Goal: Submit feedback/report problem: Submit feedback/report problem

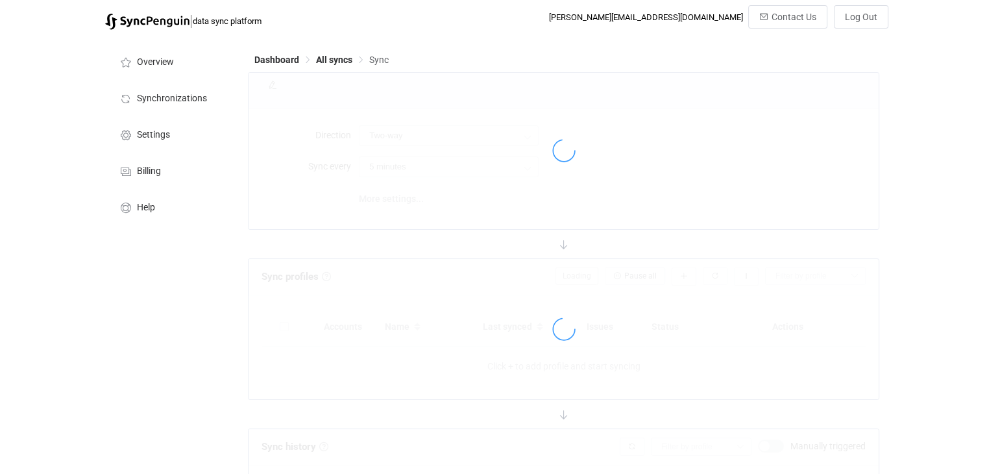
type input "Salesforce → Google"
type input "10 minutes"
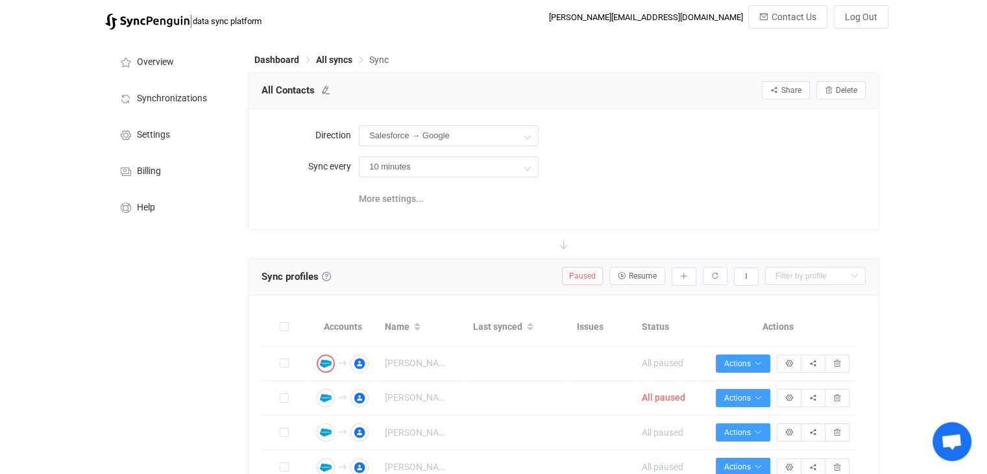
scroll to position [346, 0]
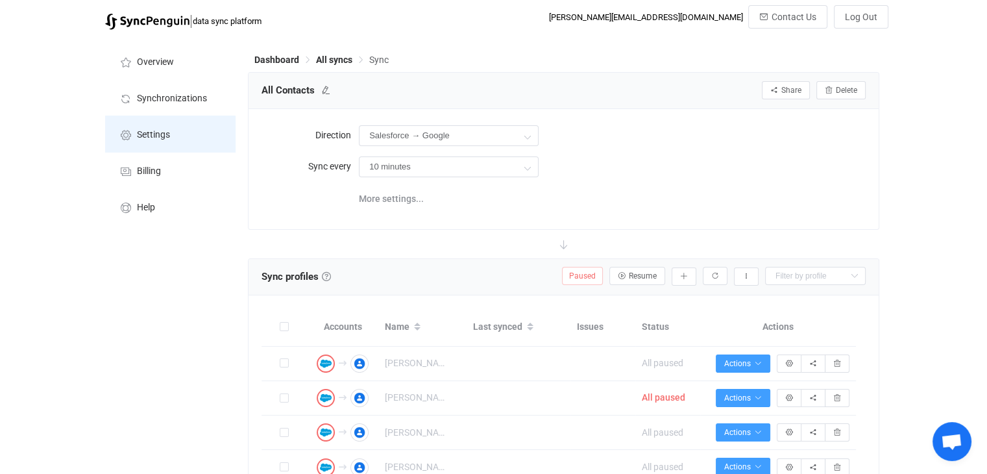
click at [140, 130] on span "Settings" at bounding box center [153, 135] width 33 height 10
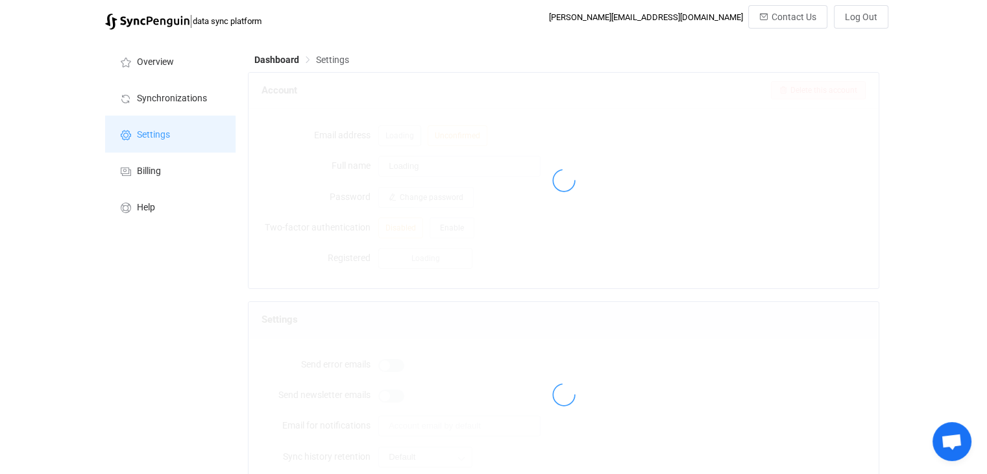
type input "[PERSON_NAME]"
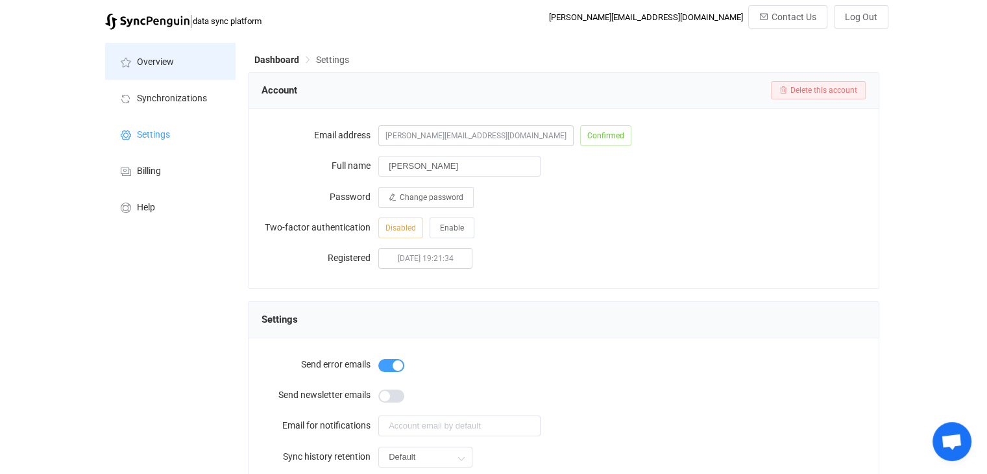
click at [132, 60] on icon at bounding box center [126, 62] width 16 height 12
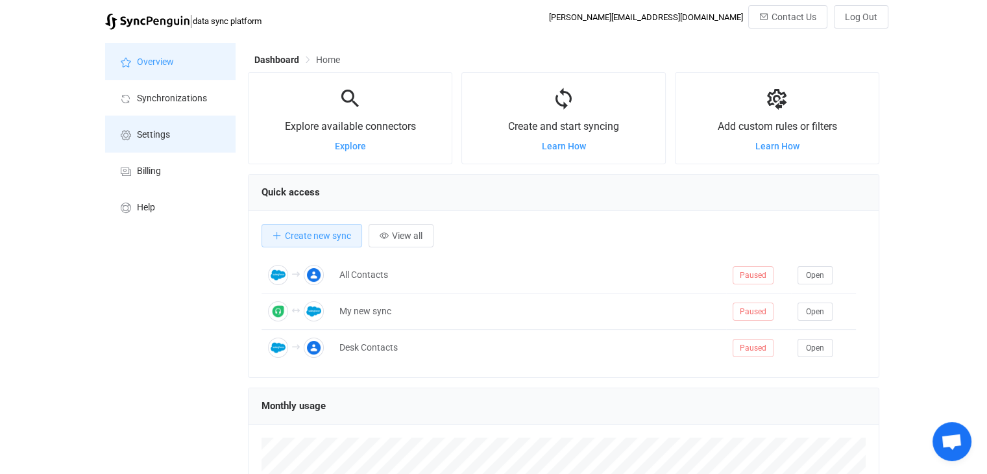
scroll to position [251, 631]
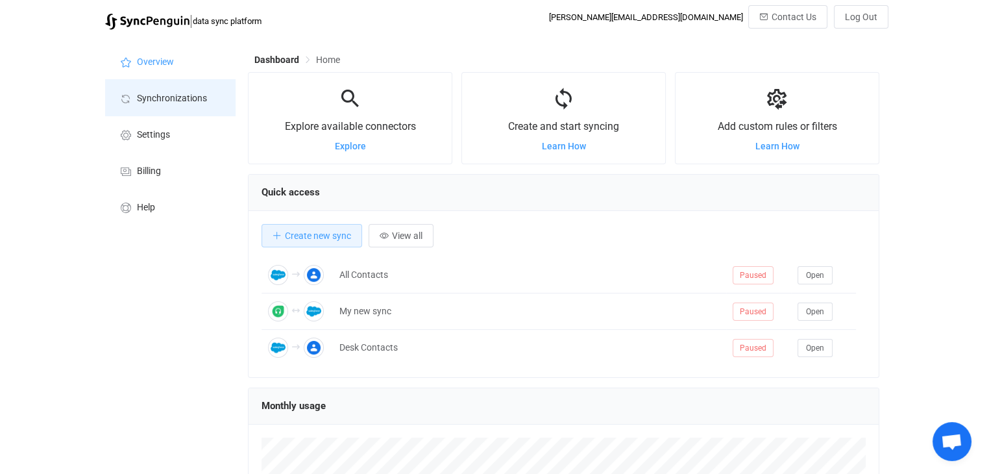
click at [185, 98] on span "Synchronizations" at bounding box center [172, 98] width 70 height 10
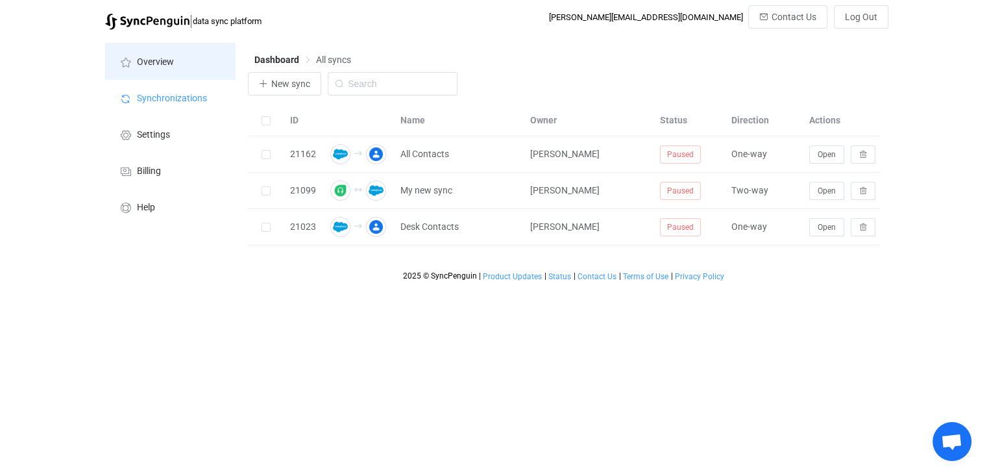
click at [180, 55] on li "Overview" at bounding box center [170, 61] width 130 height 36
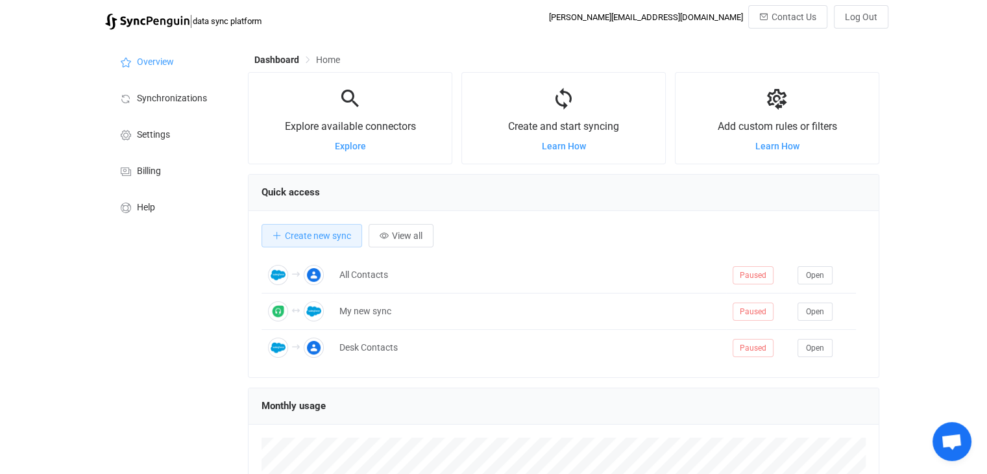
click at [327, 60] on span "Home" at bounding box center [328, 60] width 24 height 10
click at [158, 102] on span "Synchronizations" at bounding box center [172, 98] width 70 height 10
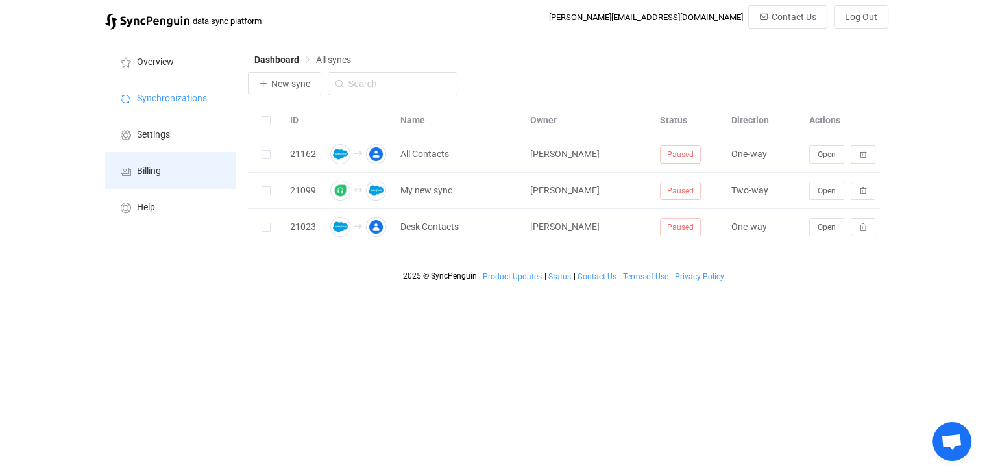
click at [148, 167] on span "Billing" at bounding box center [149, 171] width 24 height 10
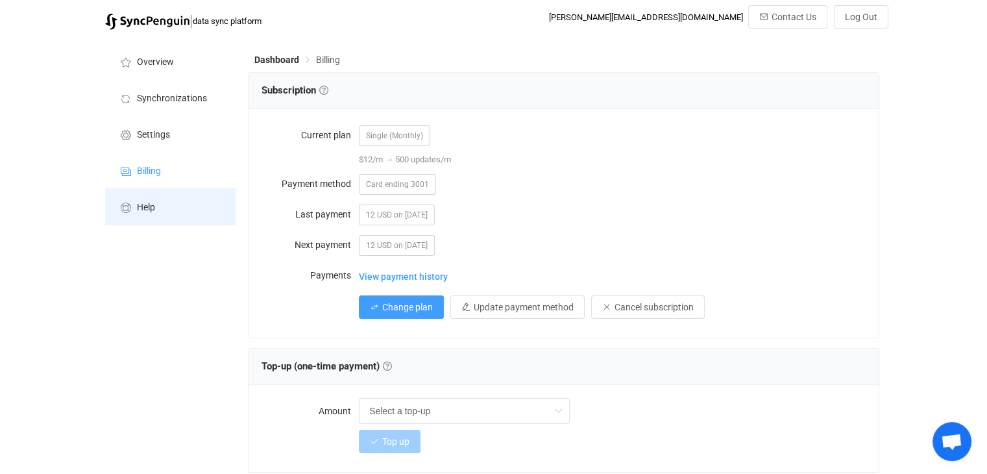
click at [162, 204] on li "Help" at bounding box center [170, 206] width 130 height 36
click at [953, 450] on span "Open chat" at bounding box center [951, 442] width 21 height 18
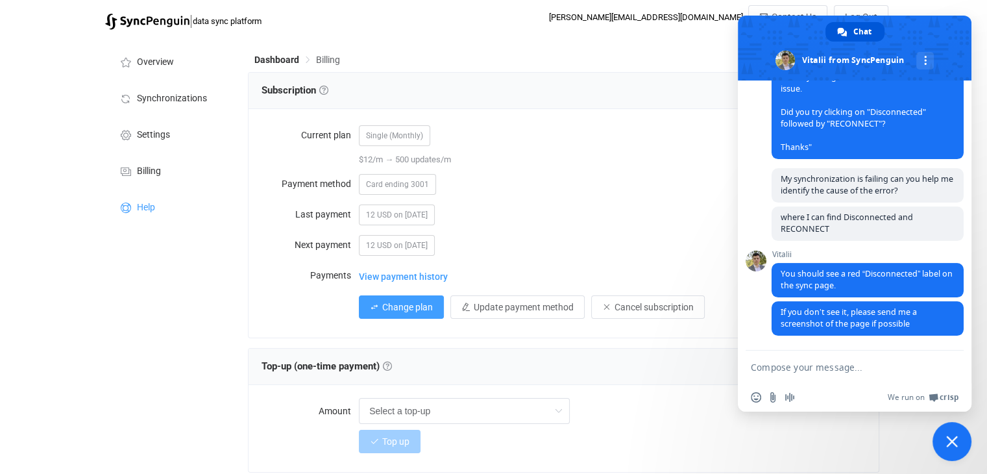
scroll to position [348, 0]
click at [576, 58] on div "Dashboard Billing" at bounding box center [563, 62] width 631 height 19
click at [676, 60] on div "Dashboard Billing" at bounding box center [563, 62] width 631 height 19
click at [941, 443] on span "Close chat" at bounding box center [952, 441] width 39 height 39
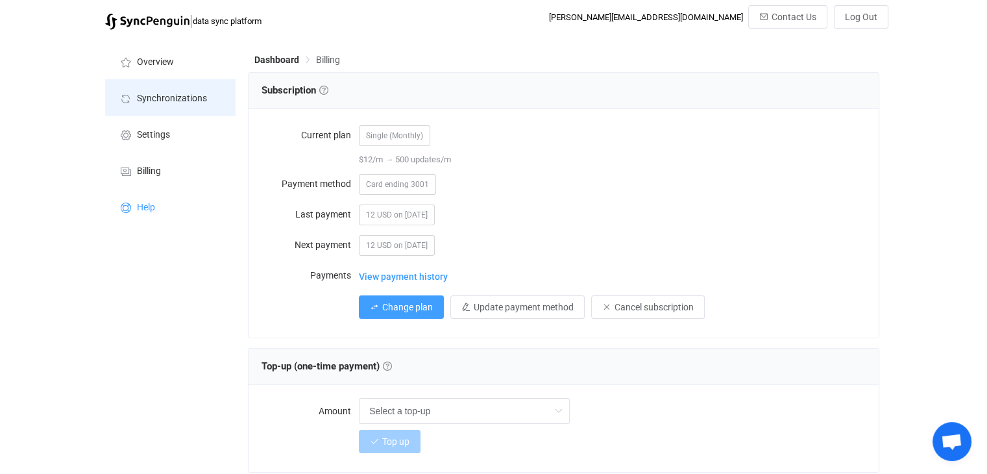
click at [176, 102] on span "Synchronizations" at bounding box center [172, 98] width 70 height 10
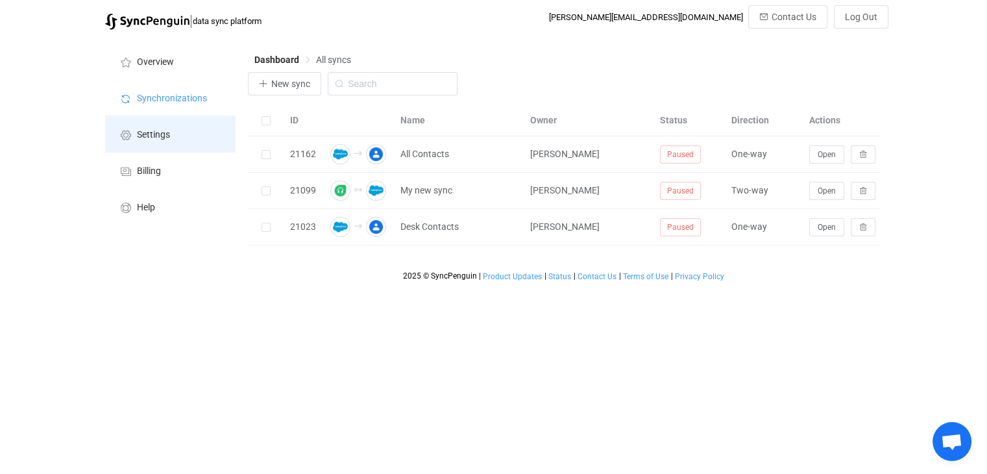
click at [169, 136] on span "Settings" at bounding box center [153, 135] width 33 height 10
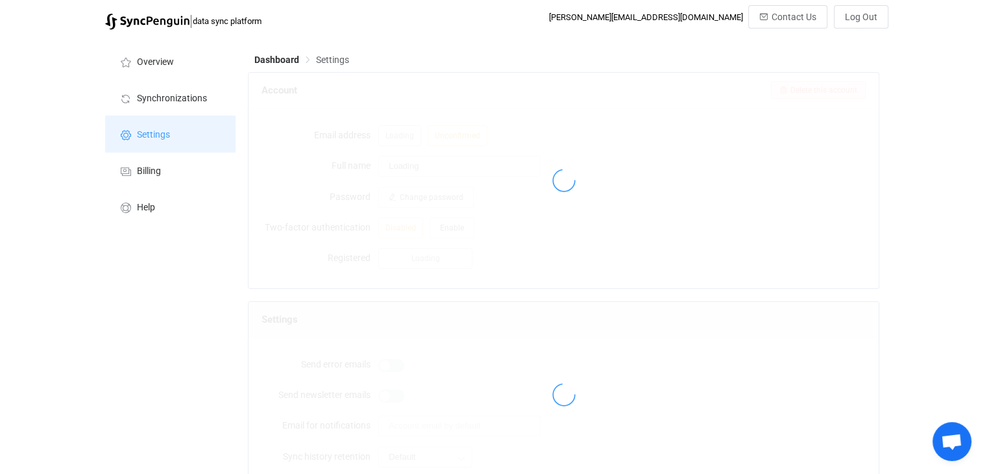
type input "[PERSON_NAME]"
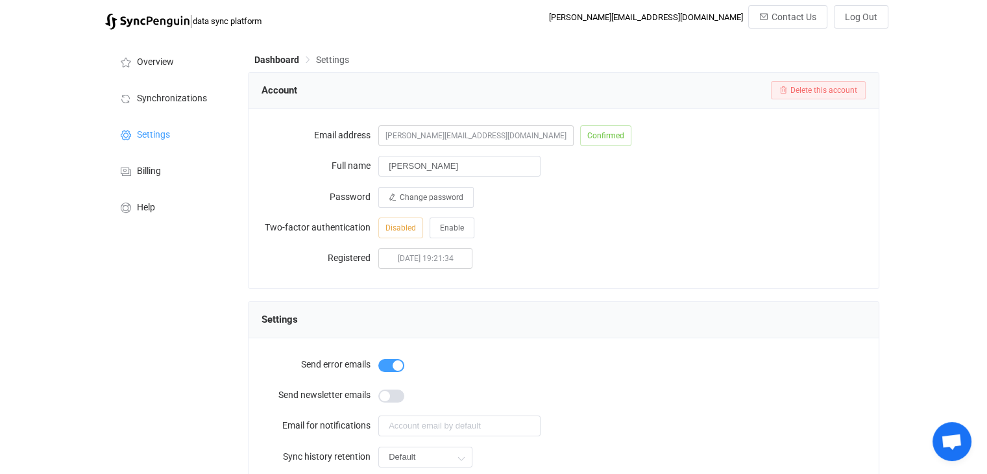
click at [332, 48] on div "Dashboard Settings Account Delete this account Email address [PERSON_NAME][EMAI…" at bounding box center [564, 289] width 647 height 506
click at [332, 63] on span "Settings" at bounding box center [332, 60] width 33 height 10
click at [192, 94] on span "Synchronizations" at bounding box center [172, 98] width 70 height 10
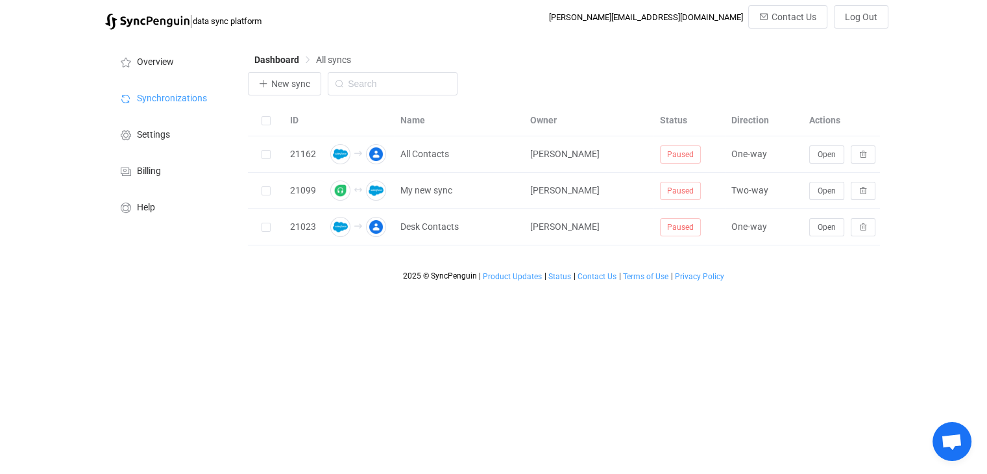
click at [938, 439] on span "Open chat" at bounding box center [952, 441] width 39 height 39
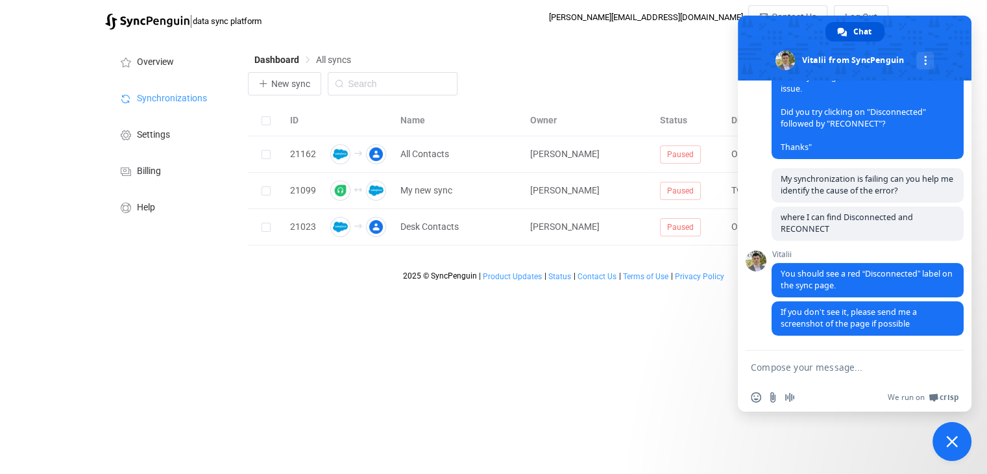
click at [575, 287] on html "| data sync platform [PERSON_NAME][EMAIL_ADDRESS][DOMAIN_NAME] Contact Us Log O…" at bounding box center [493, 143] width 987 height 287
click at [963, 444] on span "Close chat" at bounding box center [952, 441] width 39 height 39
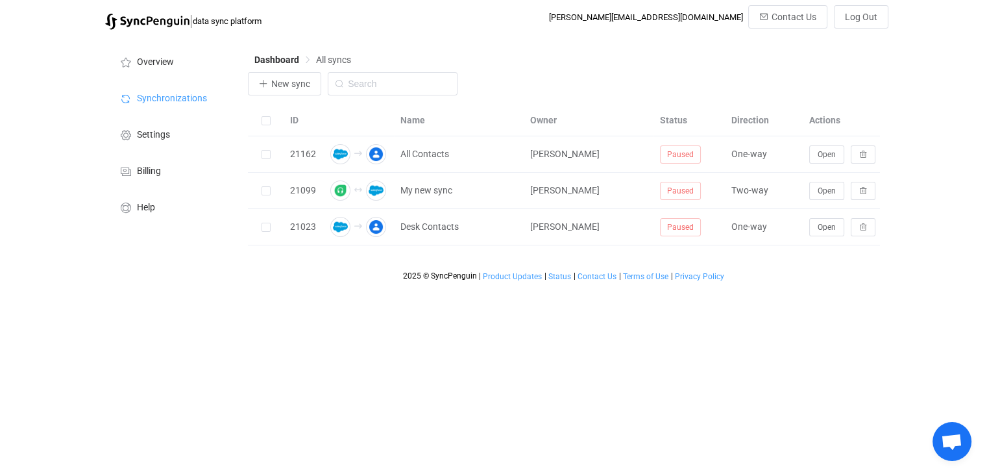
click at [180, 284] on div "Overview Synchronizations Settings Billing Help" at bounding box center [170, 161] width 143 height 251
drag, startPoint x: 531, startPoint y: 398, endPoint x: 615, endPoint y: 400, distance: 83.8
click at [531, 287] on html "| data sync platform [PERSON_NAME][EMAIL_ADDRESS][DOMAIN_NAME] Contact Us Log O…" at bounding box center [493, 143] width 987 height 287
click at [960, 437] on span "Open chat" at bounding box center [951, 442] width 21 height 18
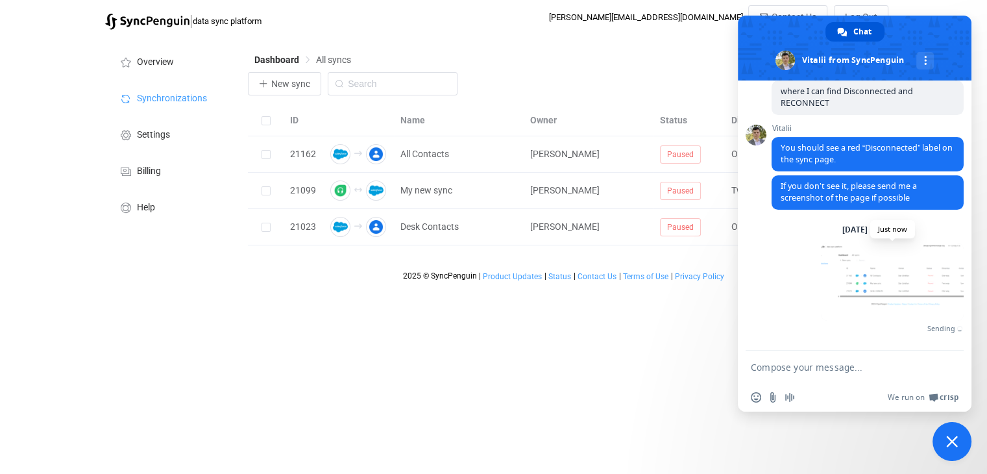
scroll to position [459, 0]
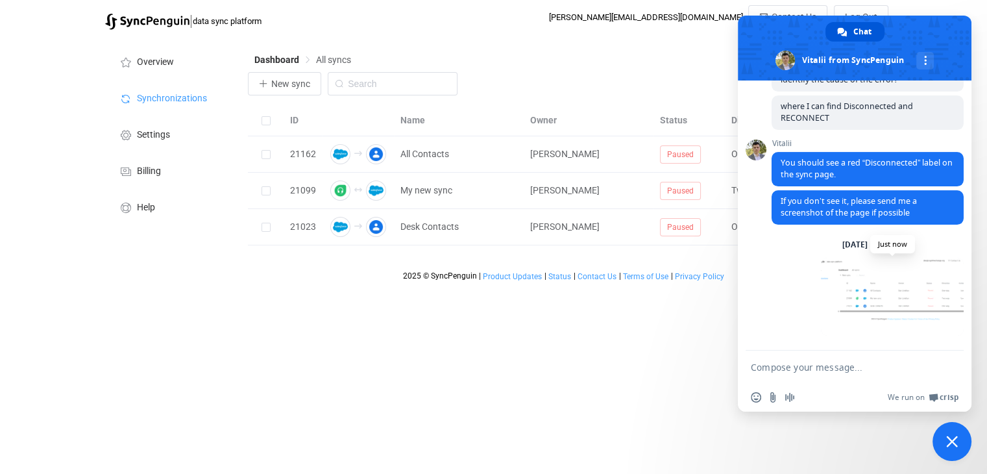
click at [873, 297] on span at bounding box center [892, 297] width 143 height 78
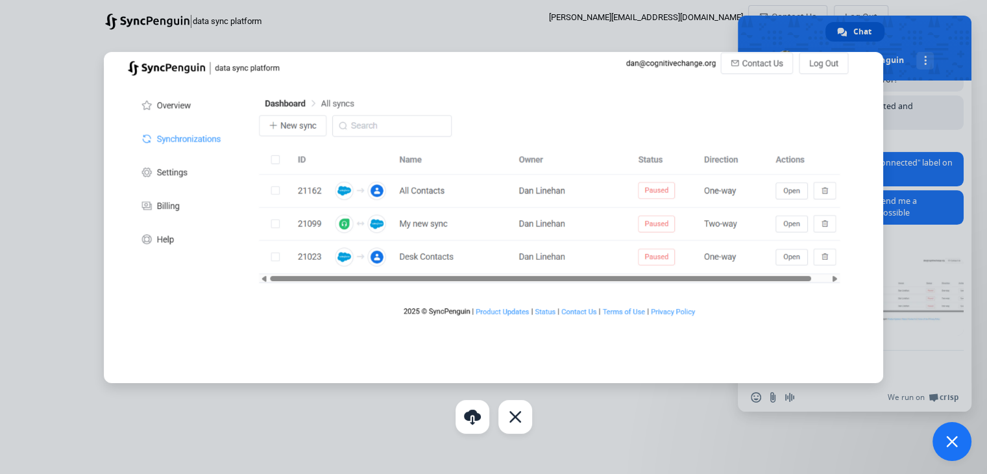
click at [613, 400] on div at bounding box center [493, 237] width 987 height 474
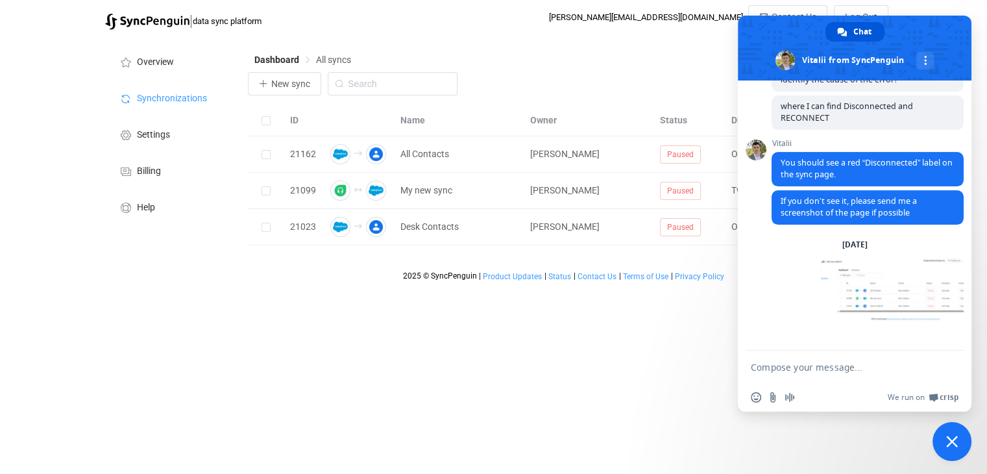
click at [591, 287] on html "| data sync platform [PERSON_NAME][EMAIL_ADDRESS][DOMAIN_NAME] Contact Us Log O…" at bounding box center [493, 143] width 987 height 287
drag, startPoint x: 945, startPoint y: 445, endPoint x: 933, endPoint y: 439, distance: 13.6
click at [944, 446] on span "Close chat" at bounding box center [952, 441] width 39 height 39
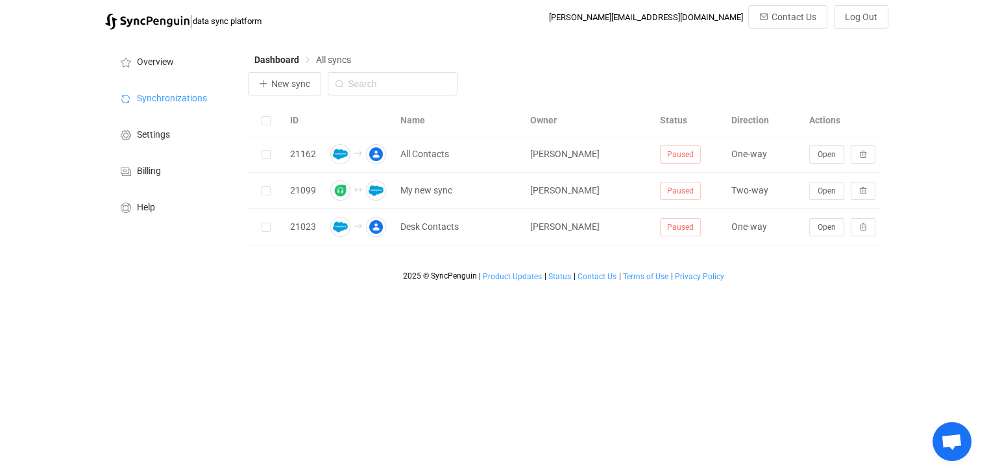
click at [590, 287] on html "| data sync platform [PERSON_NAME][EMAIL_ADDRESS][DOMAIN_NAME] Contact Us Log O…" at bounding box center [493, 143] width 987 height 287
click at [945, 434] on span "Open chat" at bounding box center [951, 442] width 21 height 18
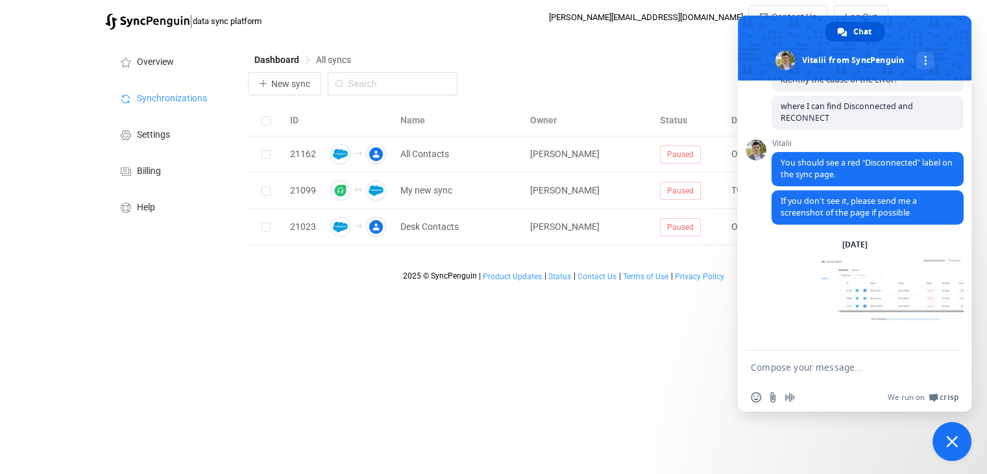
click at [831, 366] on textarea "Compose your message..." at bounding box center [840, 367] width 179 height 12
click at [441, 287] on html "| data sync platform [PERSON_NAME][EMAIL_ADDRESS][DOMAIN_NAME] Contact Us Log O…" at bounding box center [493, 143] width 987 height 287
click at [371, 287] on html "| data sync platform [PERSON_NAME][EMAIL_ADDRESS][DOMAIN_NAME] Contact Us Log O…" at bounding box center [493, 143] width 987 height 287
click at [951, 433] on span "Close chat" at bounding box center [952, 441] width 39 height 39
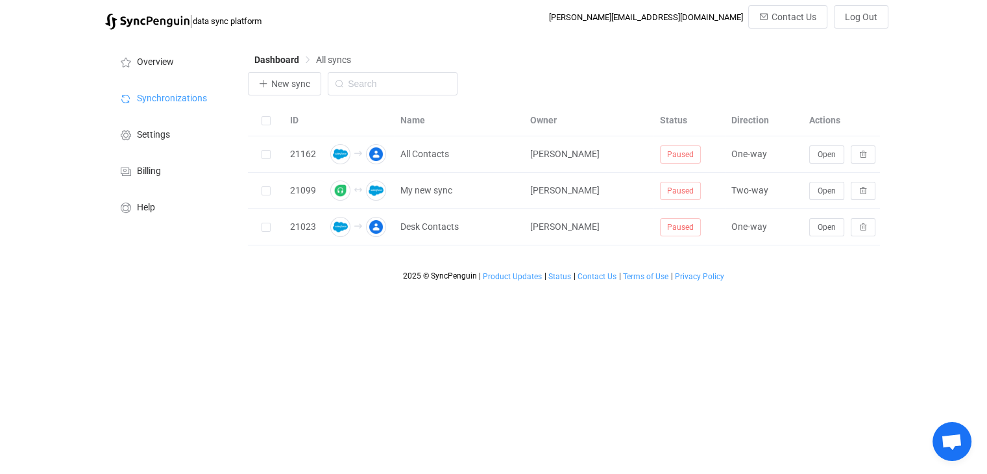
click at [942, 440] on span "Open chat" at bounding box center [951, 442] width 21 height 18
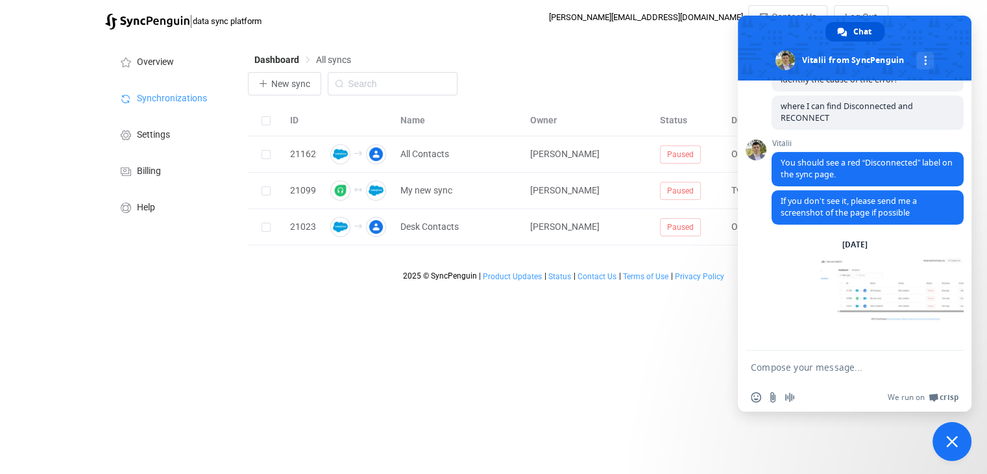
click at [622, 287] on html "| data sync platform [PERSON_NAME][EMAIL_ADDRESS][DOMAIN_NAME] Contact Us Log O…" at bounding box center [493, 143] width 987 height 287
click at [652, 287] on html "| data sync platform [PERSON_NAME][EMAIL_ADDRESS][DOMAIN_NAME] Contact Us Log O…" at bounding box center [493, 143] width 987 height 287
click at [951, 440] on span "Close chat" at bounding box center [952, 441] width 12 height 12
